Goal: Task Accomplishment & Management: Complete application form

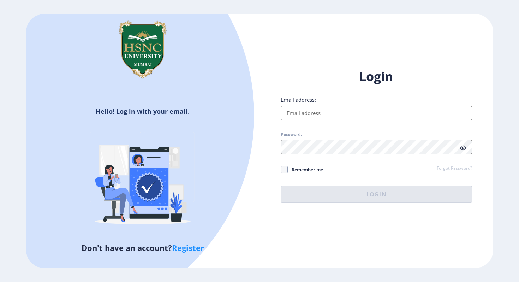
click at [350, 115] on input "Email address:" at bounding box center [375, 113] width 191 height 14
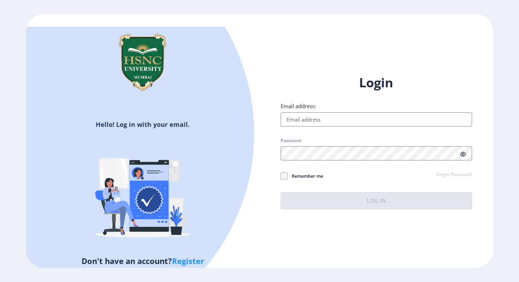
type input "[EMAIL_ADDRESS][DOMAIN_NAME]"
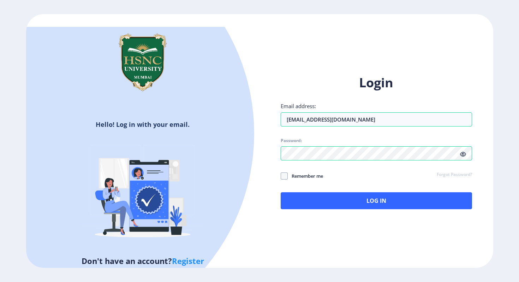
click at [294, 174] on span "Remember me" at bounding box center [305, 175] width 35 height 8
click at [281, 176] on input "Remember me" at bounding box center [280, 176] width 0 height 0
checkbox input "true"
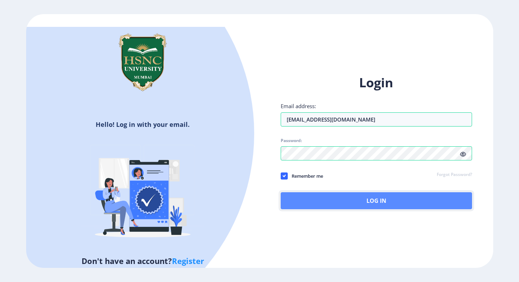
click at [327, 203] on button "Log In" at bounding box center [375, 200] width 191 height 17
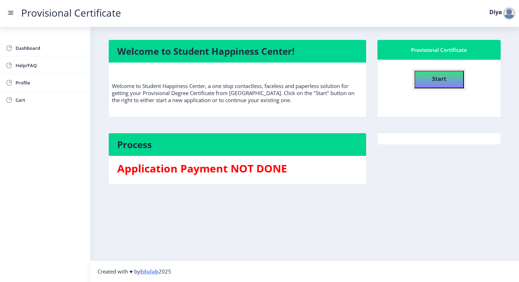
click at [421, 80] on button "Start" at bounding box center [438, 80] width 49 height 18
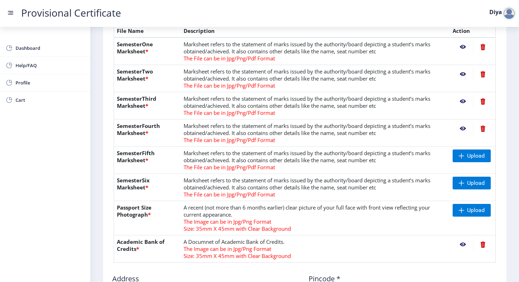
scroll to position [174, 0]
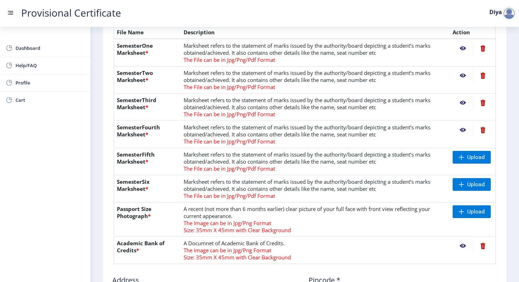
click at [461, 246] on nb-action at bounding box center [462, 245] width 20 height 13
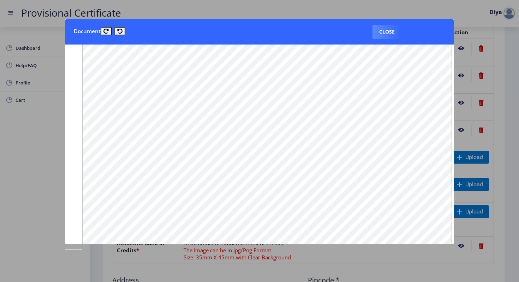
scroll to position [538, 0]
click at [385, 38] on button "Close" at bounding box center [386, 32] width 29 height 14
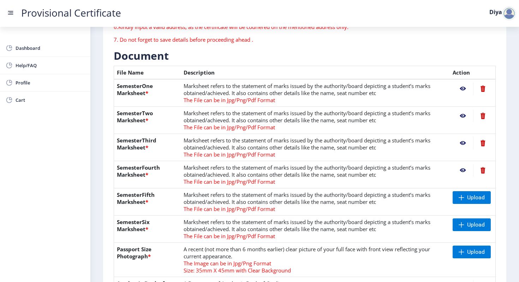
scroll to position [158, 0]
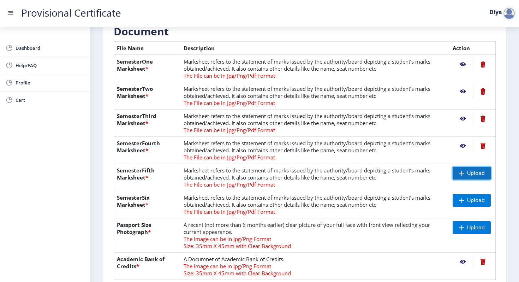
click at [481, 171] on span "Upload" at bounding box center [476, 172] width 18 height 7
click at [458, 176] on span "Upload" at bounding box center [471, 173] width 38 height 13
click at [464, 200] on span "Upload" at bounding box center [471, 200] width 38 height 13
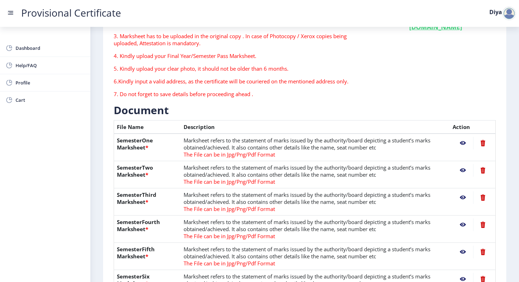
scroll to position [86, 0]
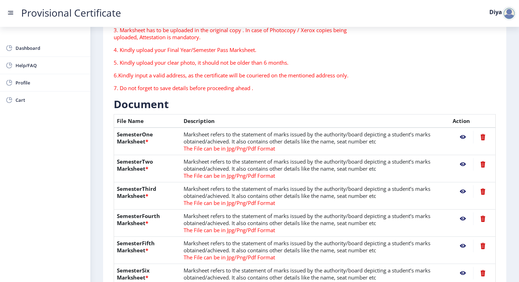
click at [459, 137] on nb-action at bounding box center [462, 137] width 20 height 13
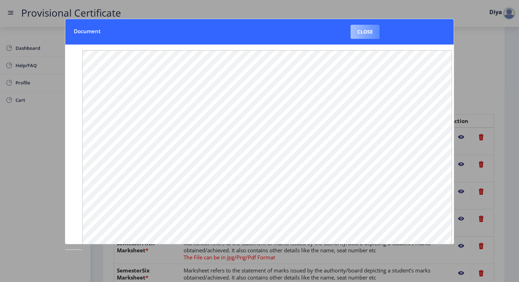
click at [370, 33] on button "Close" at bounding box center [364, 32] width 29 height 14
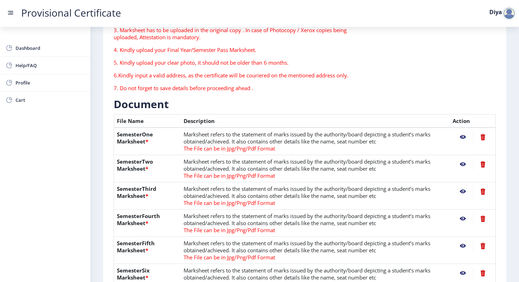
click at [459, 167] on nb-action at bounding box center [462, 164] width 20 height 13
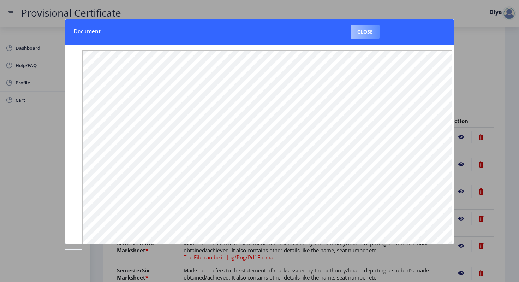
click at [360, 35] on button "Close" at bounding box center [364, 32] width 29 height 14
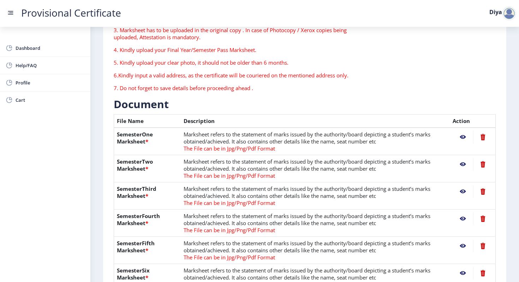
click at [459, 191] on nb-action at bounding box center [462, 191] width 20 height 13
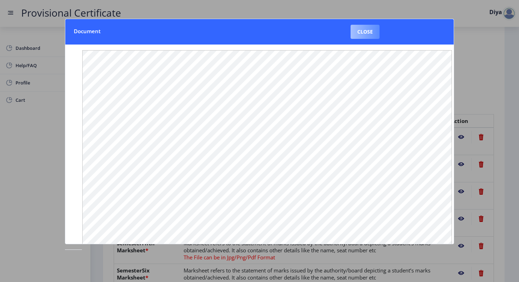
click at [363, 34] on button "Close" at bounding box center [364, 32] width 29 height 14
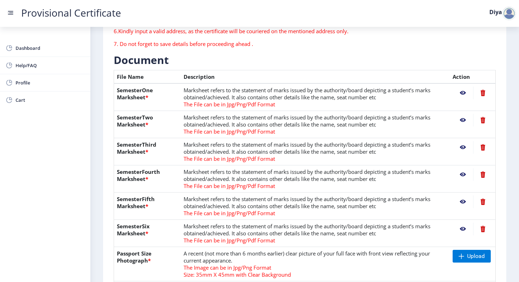
scroll to position [132, 0]
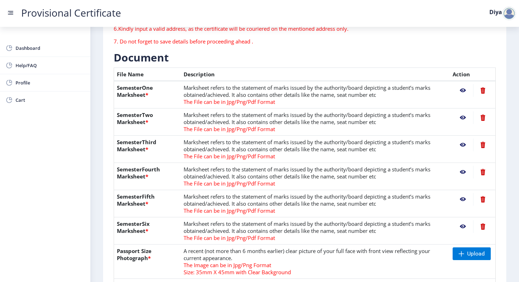
click at [461, 174] on nb-action at bounding box center [462, 171] width 20 height 13
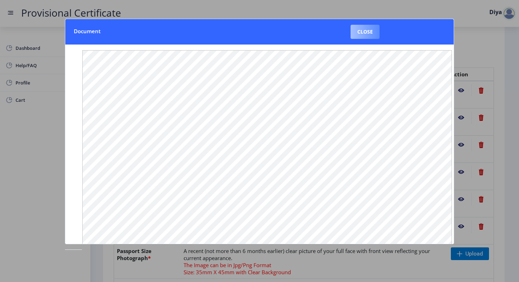
click at [364, 33] on button "Close" at bounding box center [364, 32] width 29 height 14
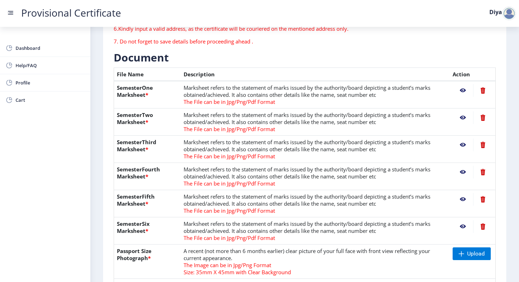
click at [461, 203] on nb-action at bounding box center [462, 199] width 20 height 13
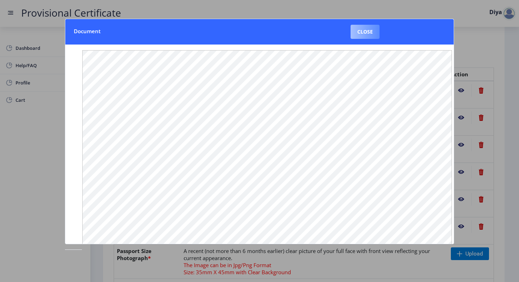
click at [368, 31] on button "Close" at bounding box center [364, 32] width 29 height 14
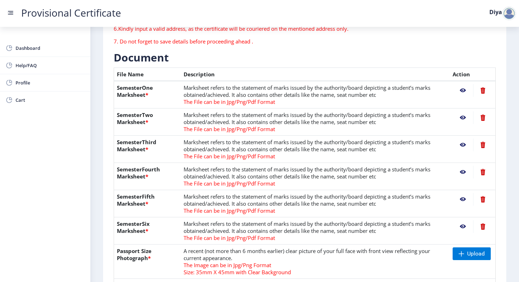
click at [460, 226] on nb-action at bounding box center [462, 226] width 20 height 13
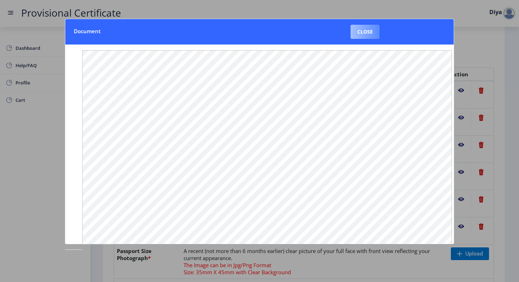
click at [365, 32] on button "Close" at bounding box center [364, 32] width 29 height 14
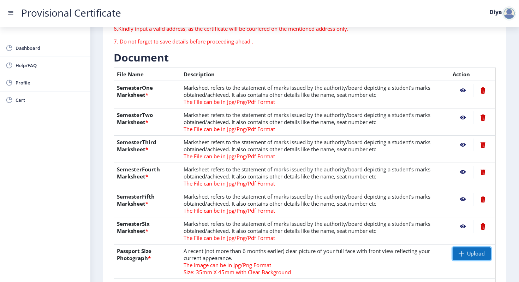
click at [467, 257] on span "Upload" at bounding box center [471, 253] width 38 height 13
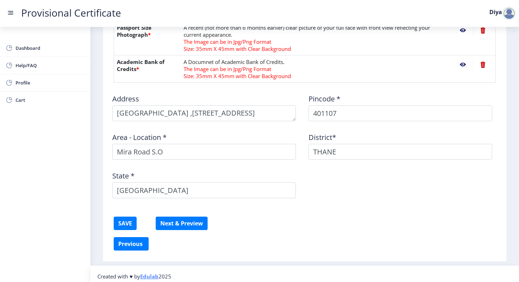
scroll to position [360, 0]
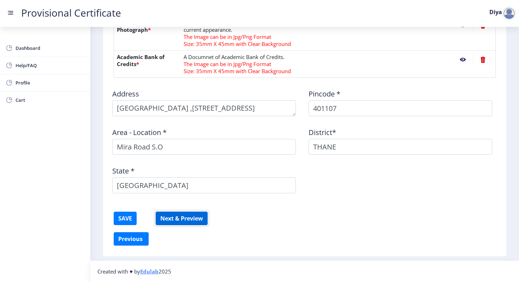
click at [188, 218] on button "Next & Preview" at bounding box center [182, 217] width 52 height 13
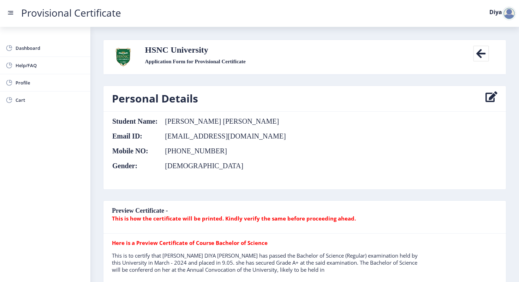
click at [484, 52] on icon at bounding box center [481, 54] width 16 height 16
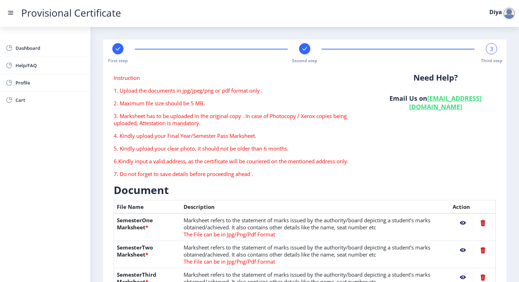
click at [115, 54] on div "First step" at bounding box center [117, 53] width 11 height 20
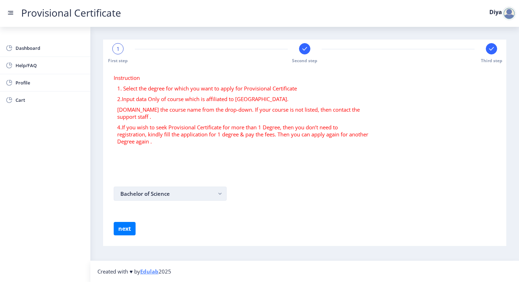
click at [208, 189] on button "Bachelor of Science" at bounding box center [170, 193] width 113 height 14
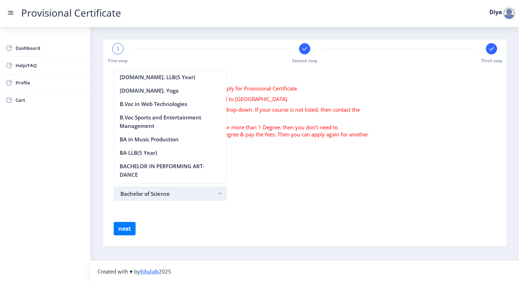
scroll to position [1227, 0]
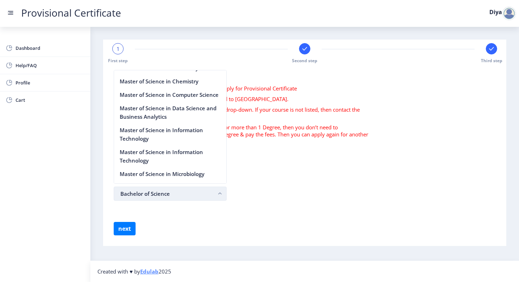
click at [208, 192] on button "Bachelor of Science" at bounding box center [170, 193] width 113 height 14
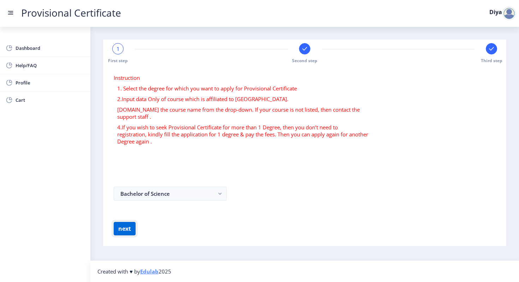
click at [120, 234] on button "next" at bounding box center [125, 228] width 22 height 13
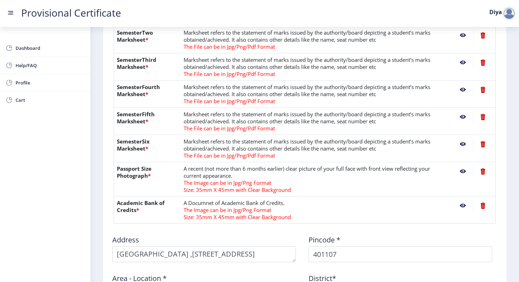
scroll to position [360, 0]
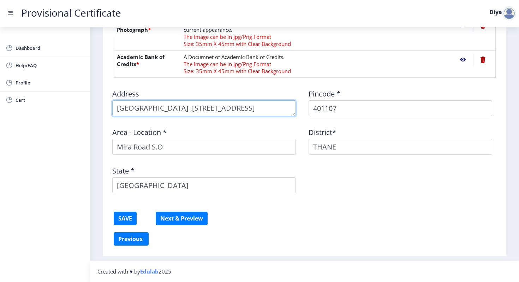
click at [118, 109] on textarea at bounding box center [203, 108] width 183 height 16
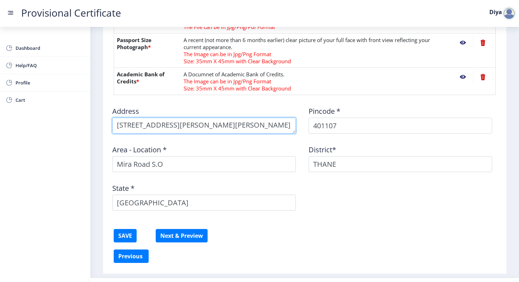
scroll to position [344, 0]
type textarea "[STREET_ADDRESS][PERSON_NAME][PERSON_NAME] near [GEOGRAPHIC_DATA]"
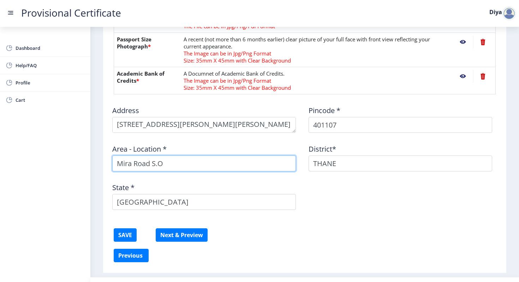
click at [204, 163] on input "Mira Road S.O" at bounding box center [203, 163] width 183 height 16
type input "[GEOGRAPHIC_DATA]"
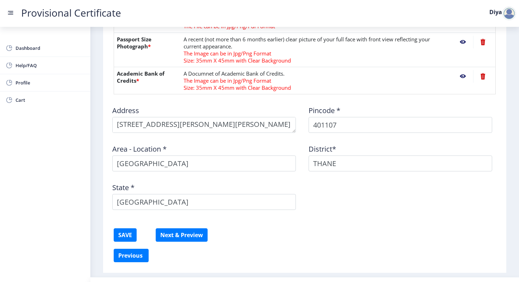
click at [273, 226] on div at bounding box center [304, 225] width 392 height 6
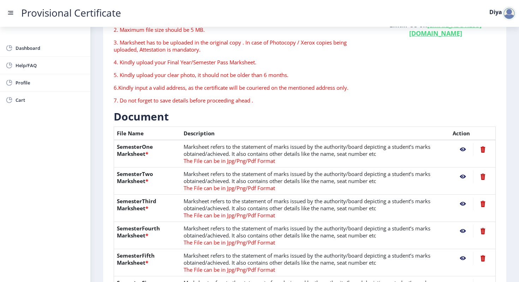
scroll to position [360, 0]
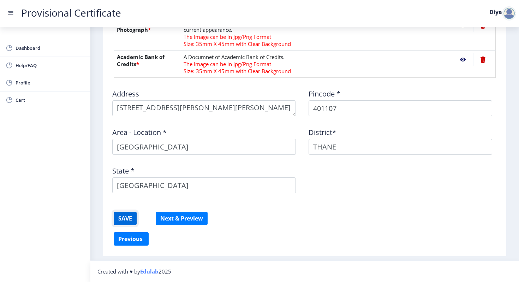
click at [125, 220] on button "SAVE" at bounding box center [125, 217] width 23 height 13
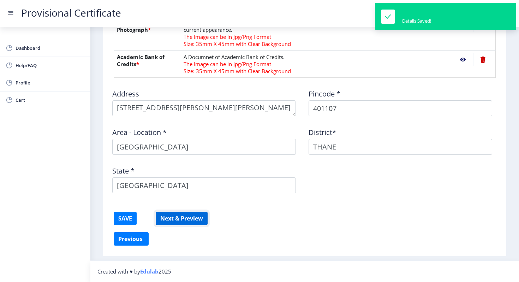
click at [171, 222] on button "Next & Preview" at bounding box center [182, 217] width 52 height 13
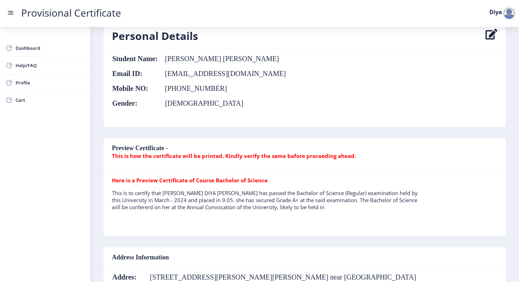
scroll to position [65, 0]
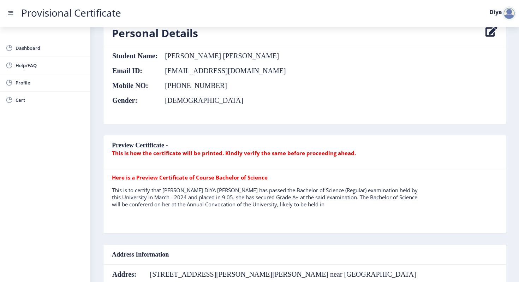
click at [215, 196] on p "This is to certify that [PERSON_NAME] DIYA [PERSON_NAME] has passed the Bachelo…" at bounding box center [266, 196] width 308 height 21
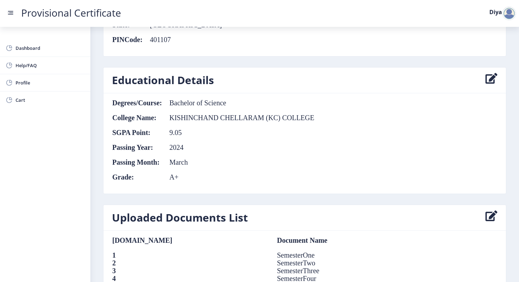
scroll to position [346, 0]
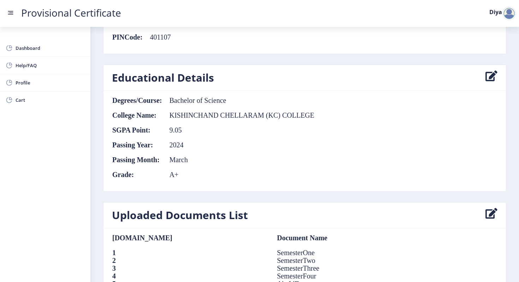
click at [492, 72] on icon at bounding box center [491, 78] width 12 height 14
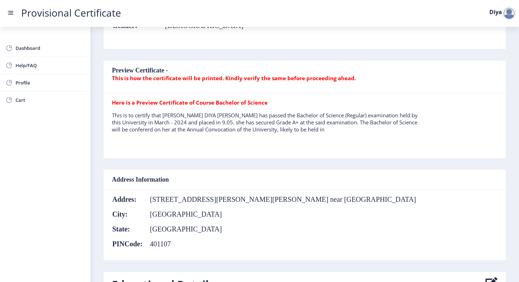
select select "A+"
select select "2024"
select select "March"
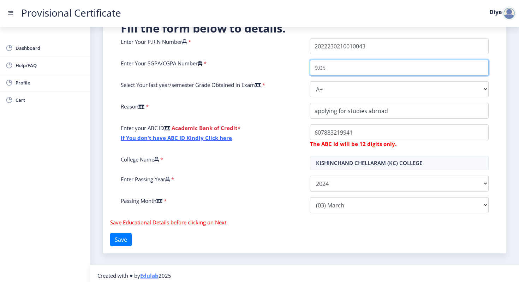
click at [373, 68] on input "9.05" at bounding box center [399, 68] width 178 height 16
type input "9"
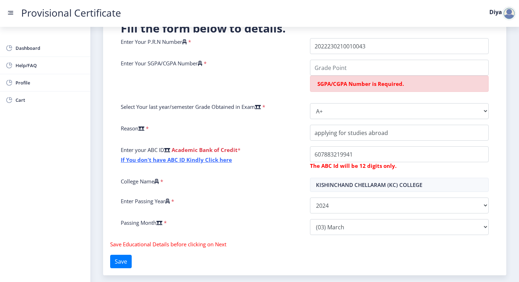
click at [261, 106] on icon at bounding box center [258, 106] width 6 height 5
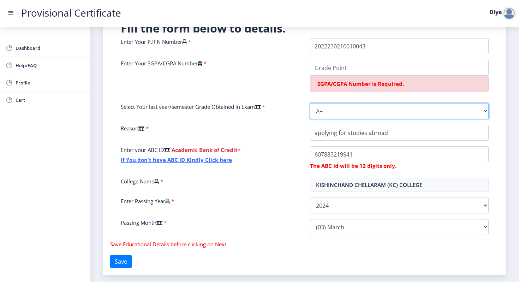
click at [310, 106] on select "Select Grade O A+ A B+ B C D F(Fail)" at bounding box center [399, 111] width 178 height 16
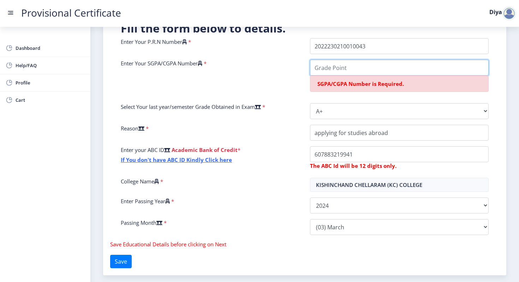
click at [339, 72] on input "Enter Your SGPA/CGPA Number" at bounding box center [399, 68] width 178 height 16
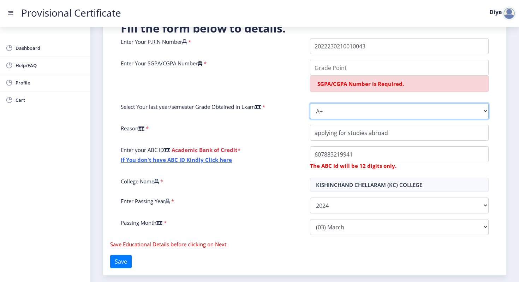
click at [483, 110] on select "Select Grade O A+ A B+ B C D F(Fail)" at bounding box center [399, 111] width 178 height 16
select select "A"
click at [310, 103] on select "Select Grade O A+ A B+ B C D F(Fail)" at bounding box center [399, 111] width 178 height 16
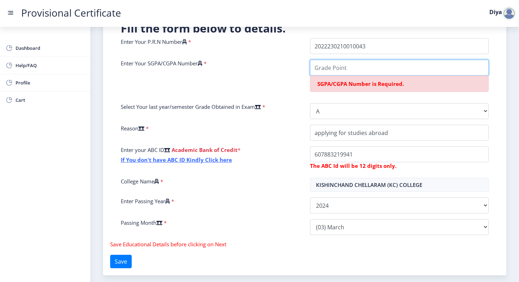
click at [404, 66] on input "Enter Your SGPA/CGPA Number" at bounding box center [399, 68] width 178 height 16
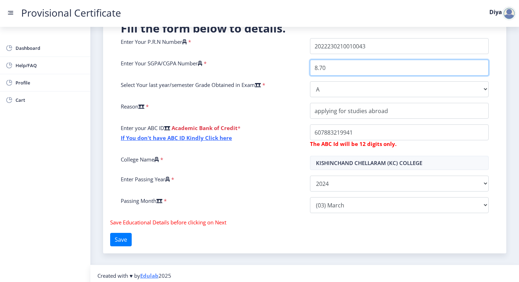
type input "8.70"
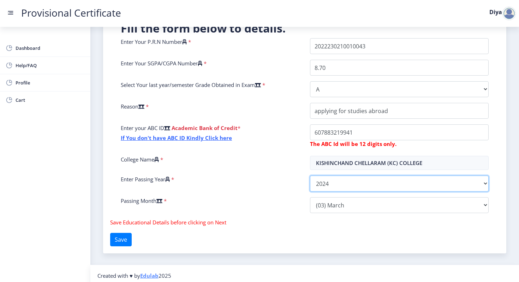
click at [353, 184] on select "2025 2024 2023 2022 2021 2020 2019 2018 2017 2016 2015 2014 2013 2012 2011 2010…" at bounding box center [399, 183] width 178 height 16
select select "2025"
click at [310, 175] on select "2025 2024 2023 2022 2021 2020 2019 2018 2017 2016 2015 2014 2013 2012 2011 2010…" at bounding box center [399, 183] width 178 height 16
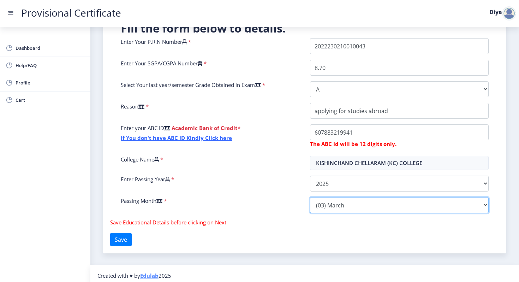
click at [352, 201] on select "Please select PassingMonth (01) January (02) February (03) March (04) April (05…" at bounding box center [399, 205] width 178 height 16
click at [310, 197] on select "Please select PassingMonth (01) January (02) February (03) March (04) April (05…" at bounding box center [399, 205] width 178 height 16
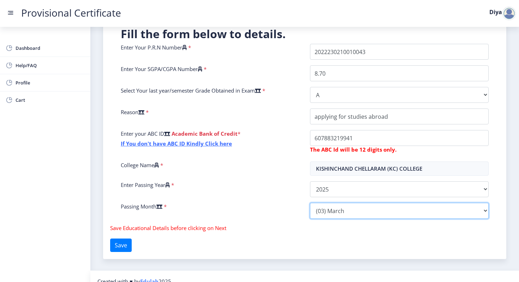
scroll to position [144, 0]
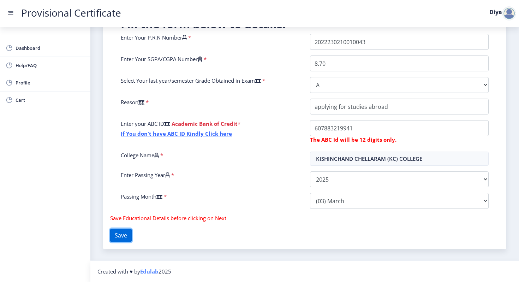
click at [132, 238] on button "Save" at bounding box center [121, 234] width 22 height 13
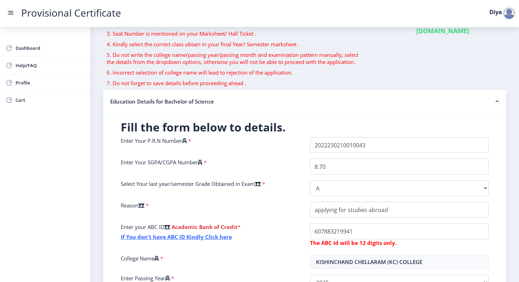
scroll to position [0, 0]
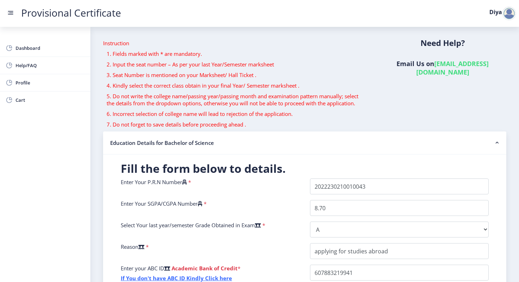
click at [362, 135] on nb-accordion-item-header "Education Details for Bachelor of Science" at bounding box center [304, 142] width 403 height 23
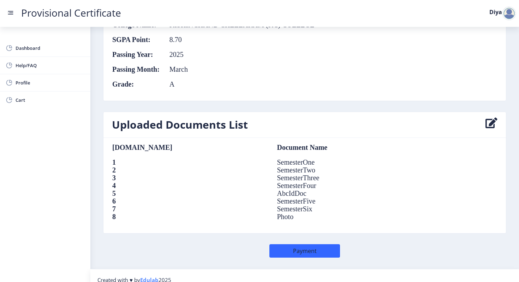
scroll to position [445, 0]
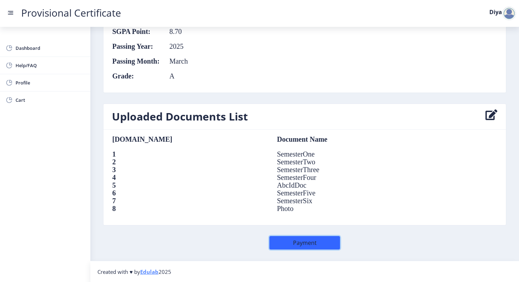
click at [275, 243] on button "Payment" at bounding box center [304, 242] width 71 height 13
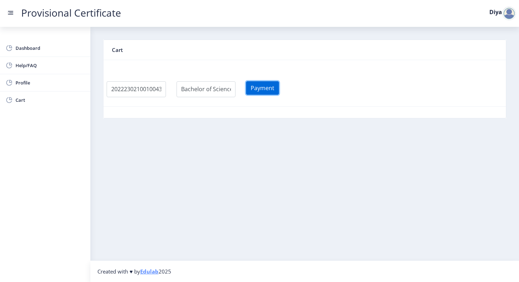
click at [279, 88] on button "Payment" at bounding box center [262, 87] width 33 height 13
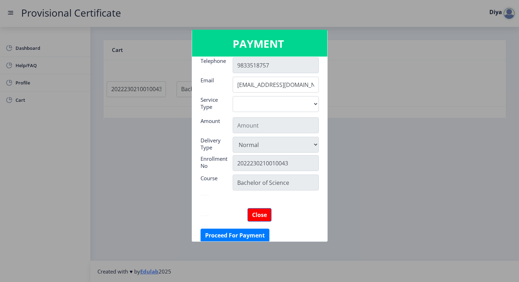
scroll to position [107, 0]
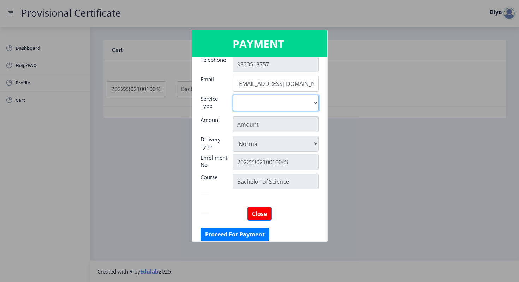
click at [298, 102] on select "Digital" at bounding box center [275, 103] width 86 height 16
select select "old"
click at [232, 95] on select "Digital" at bounding box center [275, 103] width 86 height 16
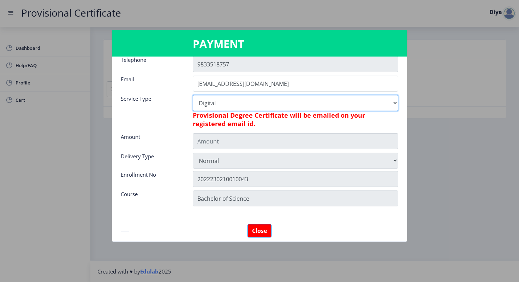
type input "795"
click at [392, 103] on select "Digital" at bounding box center [295, 103] width 205 height 16
click at [193, 95] on select "Digital" at bounding box center [295, 103] width 205 height 16
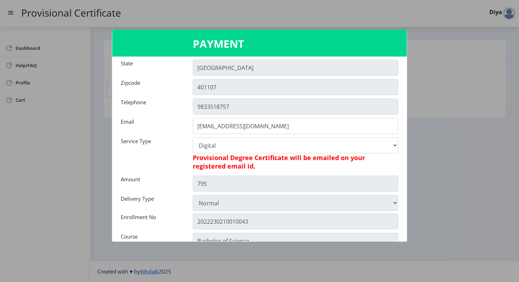
scroll to position [129, 0]
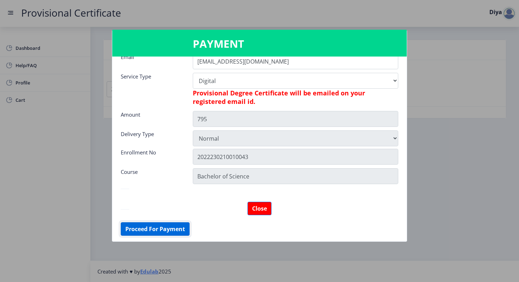
click at [170, 232] on button "Proceed For Payment" at bounding box center [155, 228] width 69 height 13
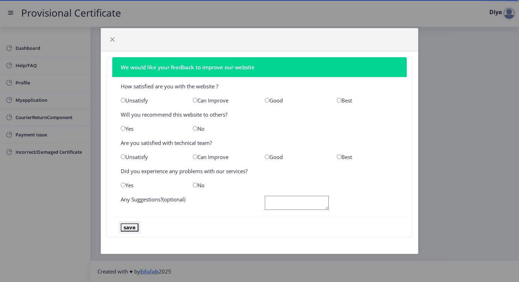
click at [131, 226] on button "save" at bounding box center [130, 227] width 18 height 8
click at [116, 40] on button "button" at bounding box center [112, 39] width 11 height 11
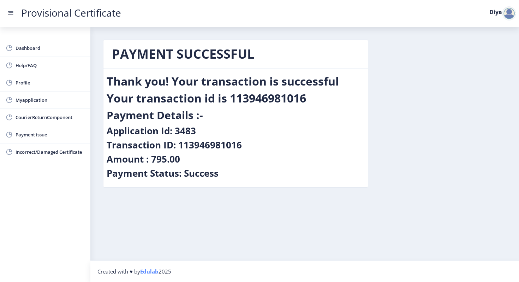
click at [11, 13] on rect at bounding box center [10, 12] width 7 height 7
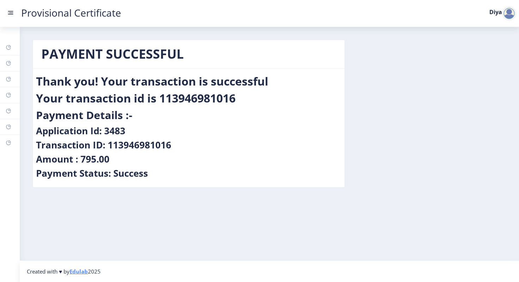
click at [11, 13] on rect at bounding box center [10, 12] width 7 height 7
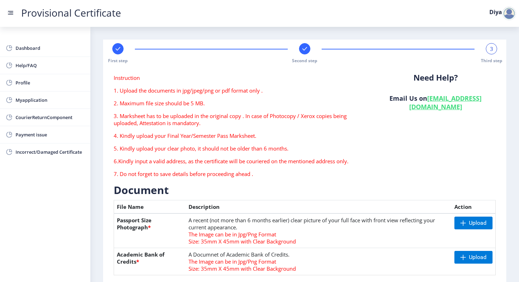
click at [436, 109] on link "[EMAIL_ADDRESS][DOMAIN_NAME]" at bounding box center [445, 102] width 73 height 17
